Goal: Task Accomplishment & Management: Manage account settings

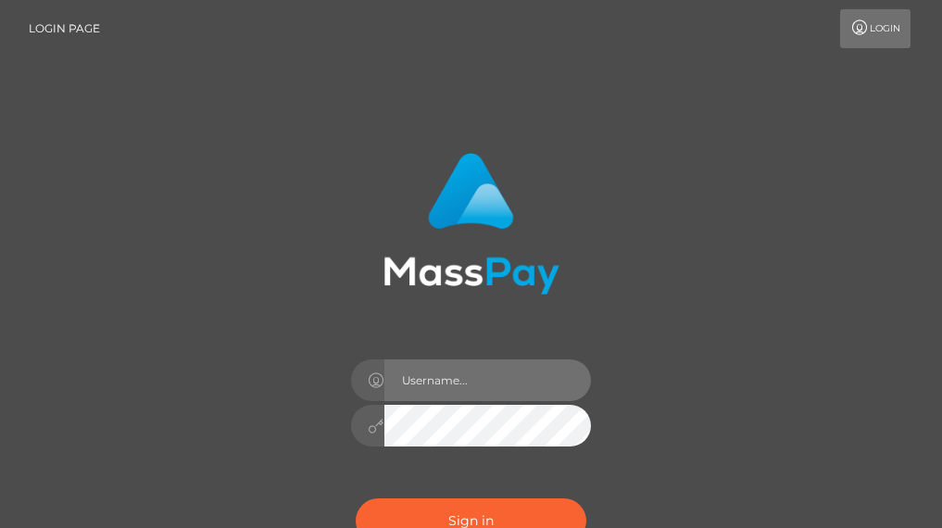
click at [461, 394] on input "text" at bounding box center [487, 380] width 207 height 42
type input "jocortesoficial"
click at [522, 378] on input "jocortesoficial" at bounding box center [487, 380] width 207 height 42
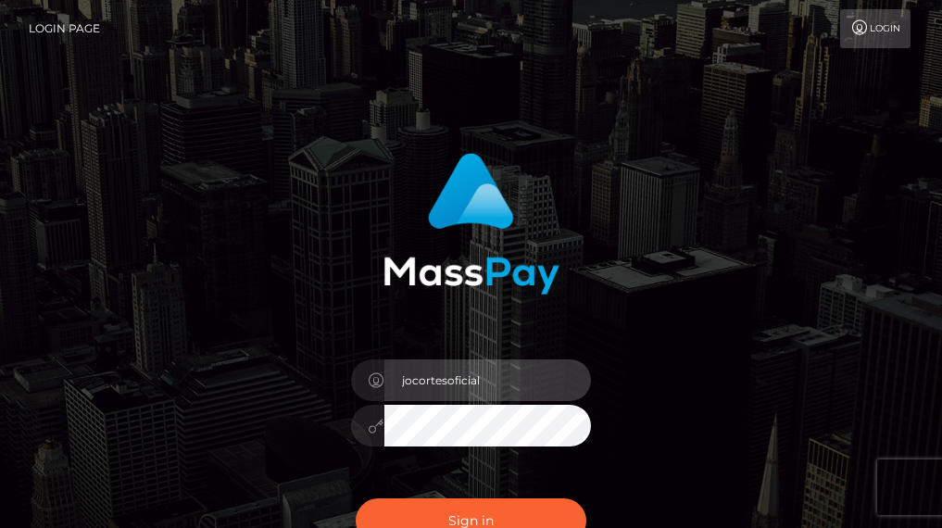
click at [522, 378] on input "jocortesoficial" at bounding box center [487, 380] width 207 height 42
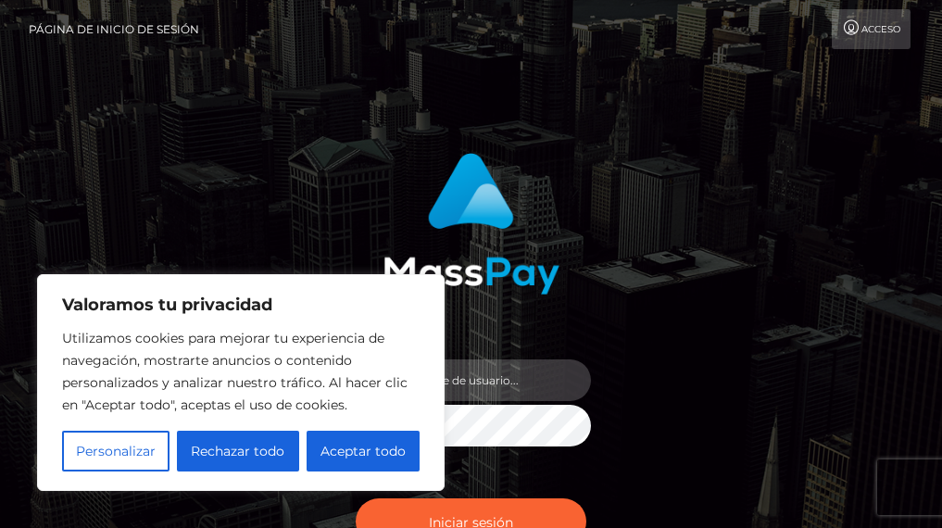
click at [533, 393] on input "text" at bounding box center [487, 380] width 207 height 42
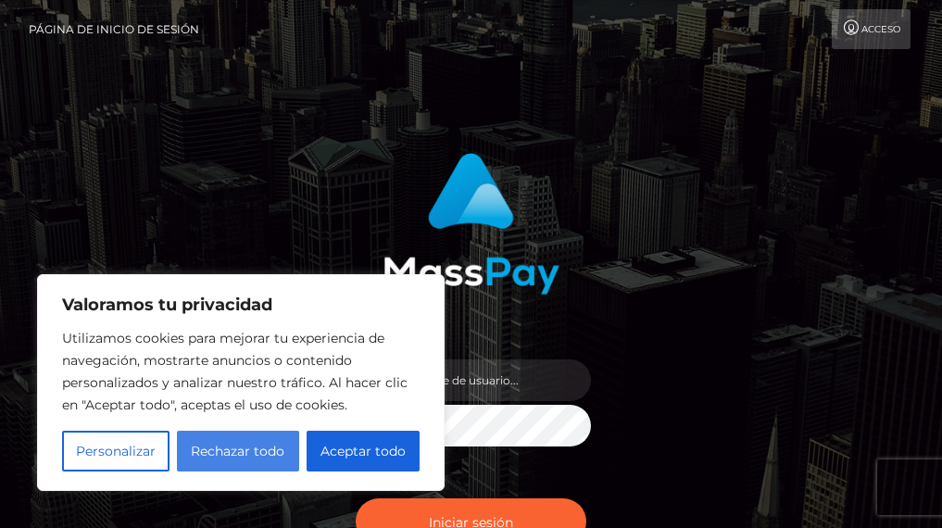
click at [243, 445] on font "Rechazar todo" at bounding box center [238, 451] width 94 height 17
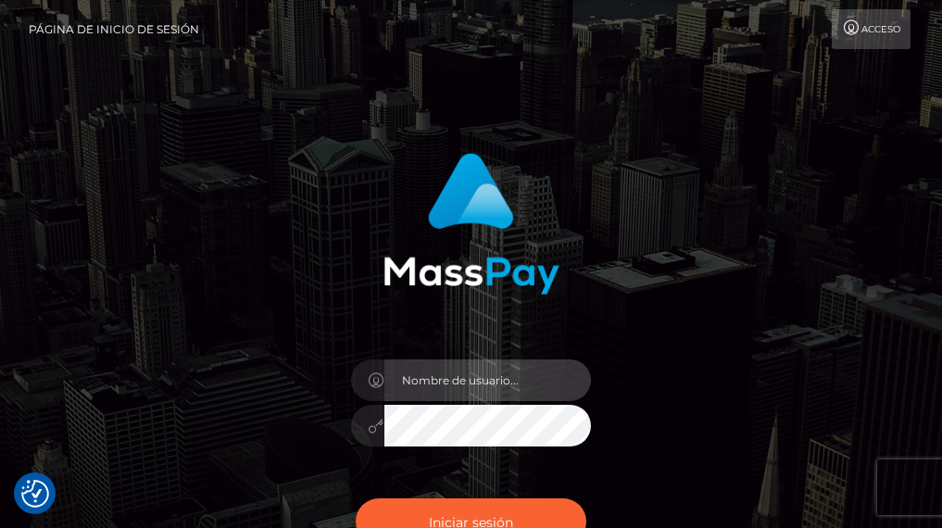
click at [444, 385] on input "text" at bounding box center [487, 380] width 207 height 42
type input "josefacortes"
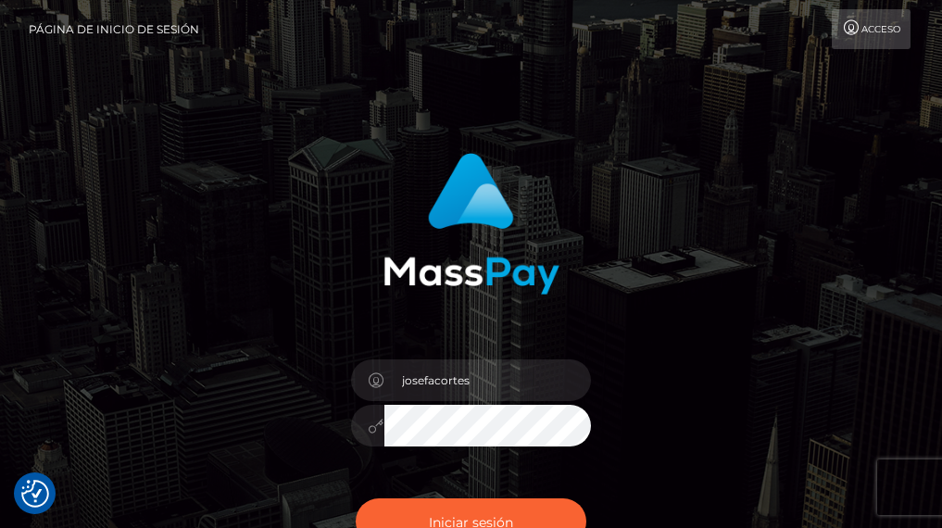
click at [356, 498] on button "Iniciar sesión" at bounding box center [471, 521] width 231 height 46
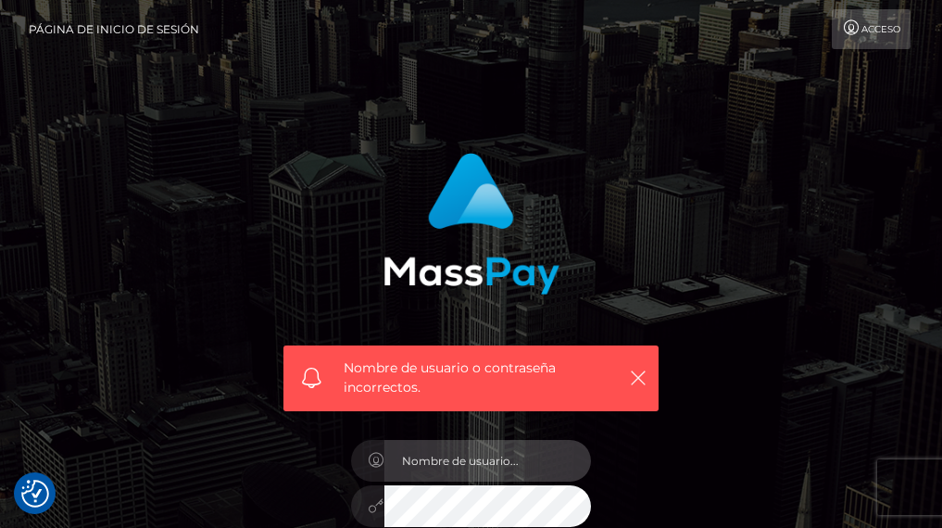
click at [458, 463] on input "text" at bounding box center [487, 461] width 207 height 42
type input "[PERSON_NAME][EMAIL_ADDRESS][DOMAIN_NAME]"
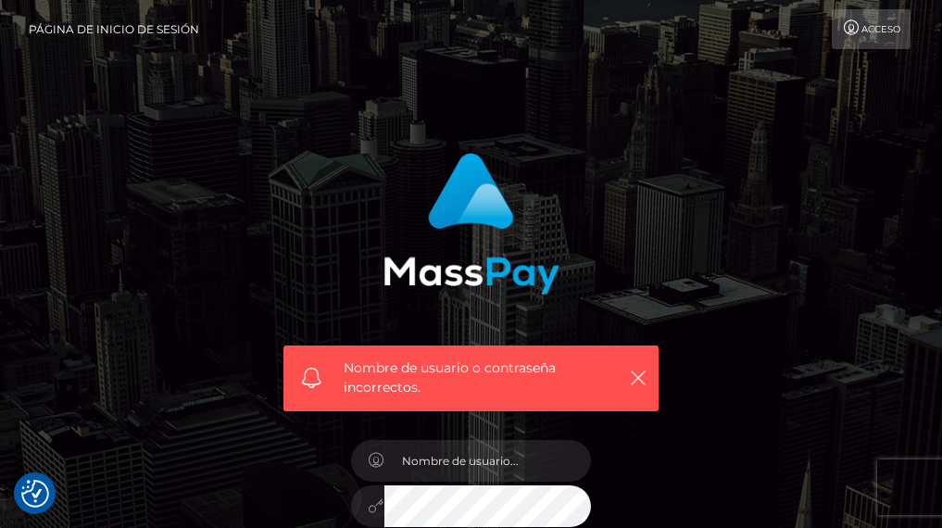
scroll to position [93, 0]
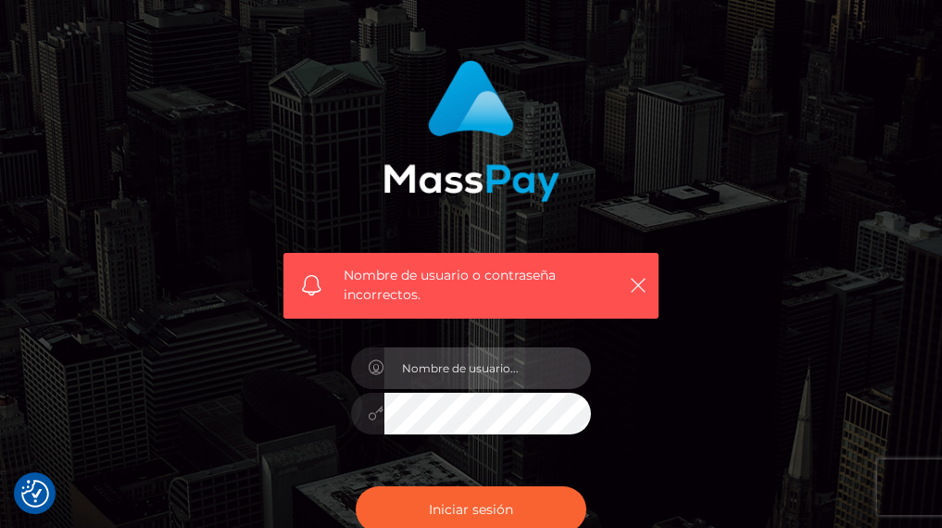
click at [514, 358] on input "text" at bounding box center [487, 368] width 207 height 42
type input "[PERSON_NAME][EMAIL_ADDRESS][DOMAIN_NAME]"
